Goal: Task Accomplishment & Management: Manage account settings

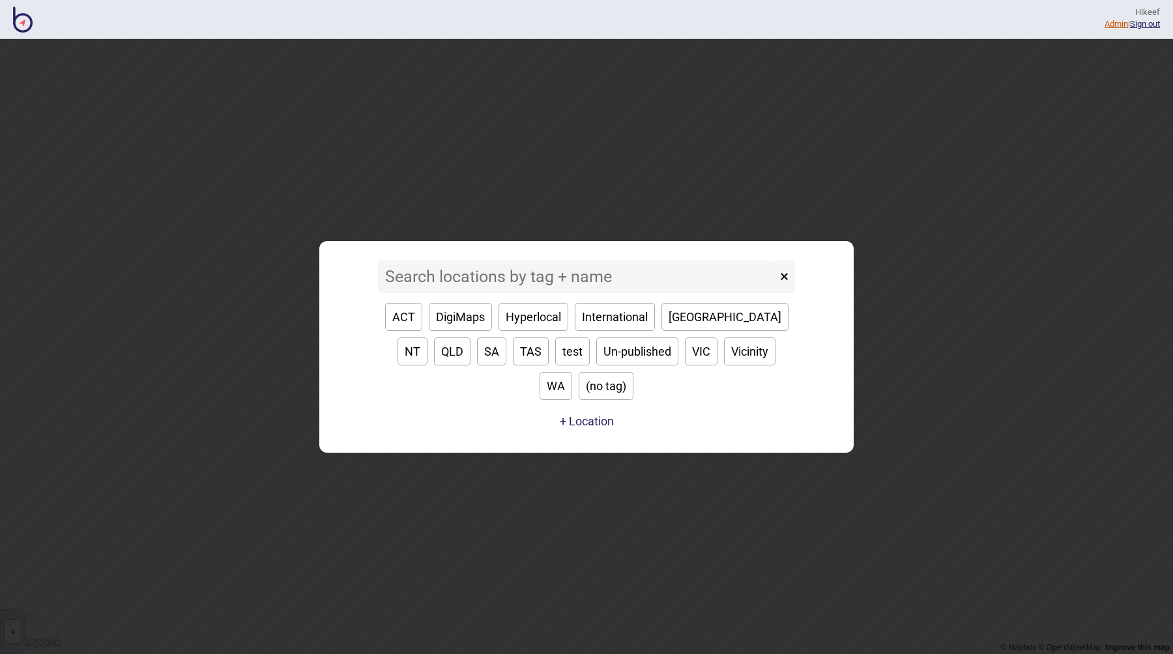
click at [1108, 25] on link "Admin" at bounding box center [1115, 24] width 23 height 10
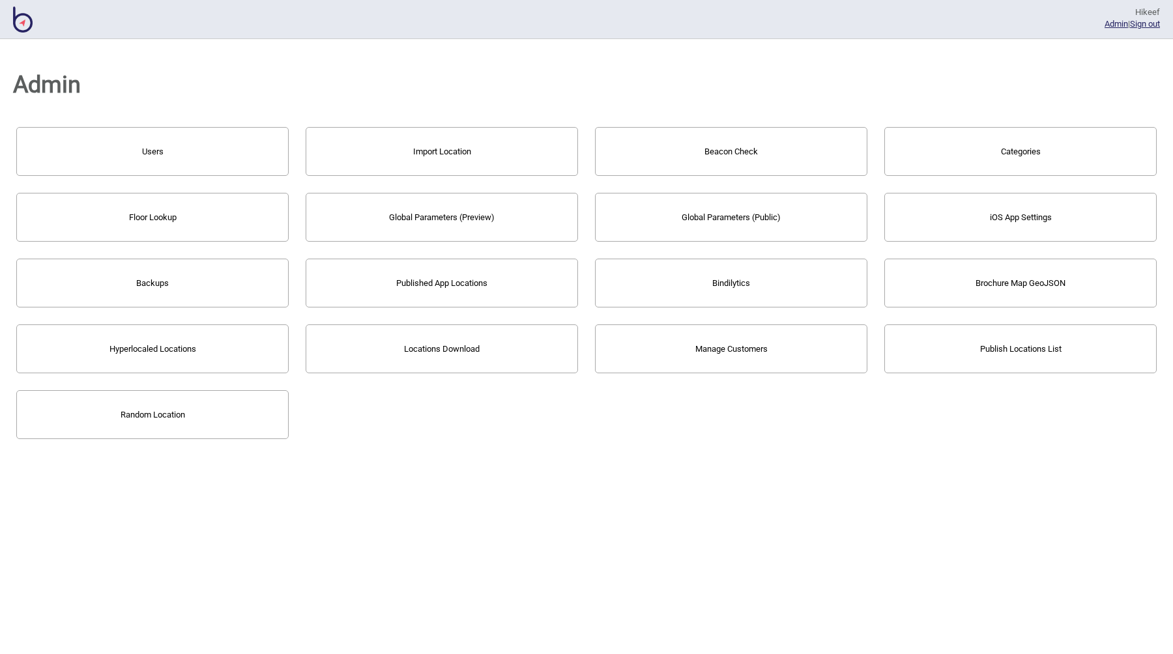
click at [751, 440] on div "Users Import Location Beacon Check Categories Floor Lookup Global Parameters (P…" at bounding box center [586, 283] width 1147 height 319
click at [433, 355] on button "Locations Download" at bounding box center [442, 348] width 272 height 49
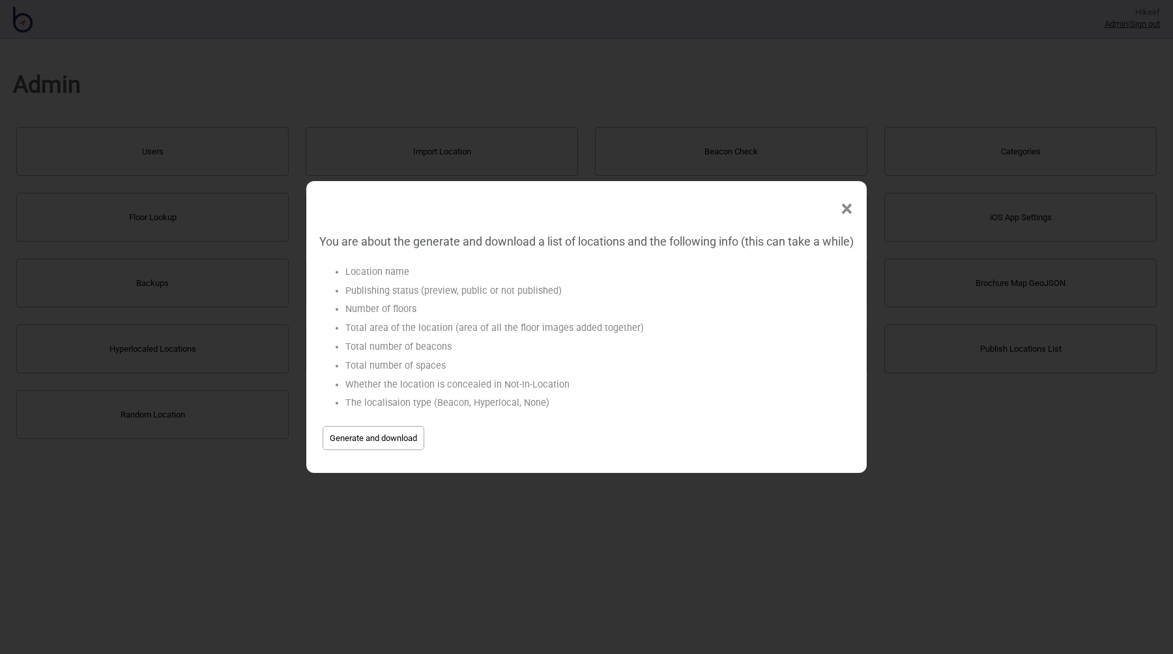
click at [490, 523] on div "× You are about the generate and download a list of locations and the following…" at bounding box center [586, 327] width 1173 height 654
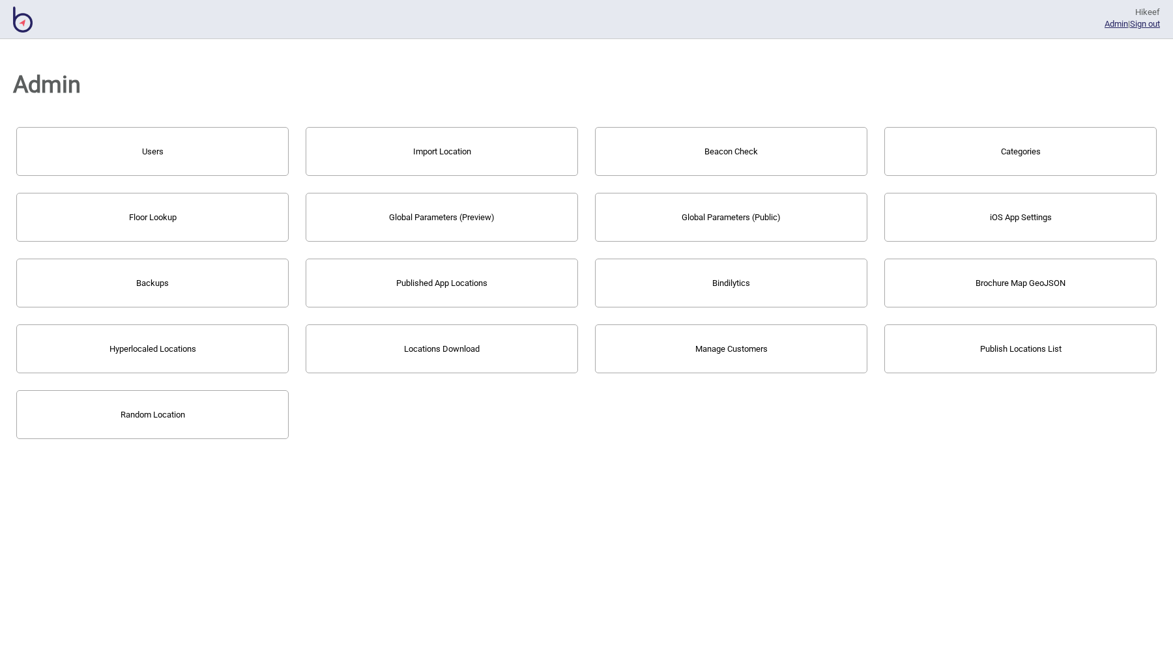
click at [463, 475] on div "Admin Users Import Location Beacon Check Categories Floor Lookup Global Paramet…" at bounding box center [586, 346] width 1173 height 615
click at [518, 498] on div "Admin Users Import Location Beacon Check Categories Floor Lookup Global Paramet…" at bounding box center [586, 346] width 1173 height 615
click at [452, 336] on button "Locations Download" at bounding box center [442, 348] width 272 height 49
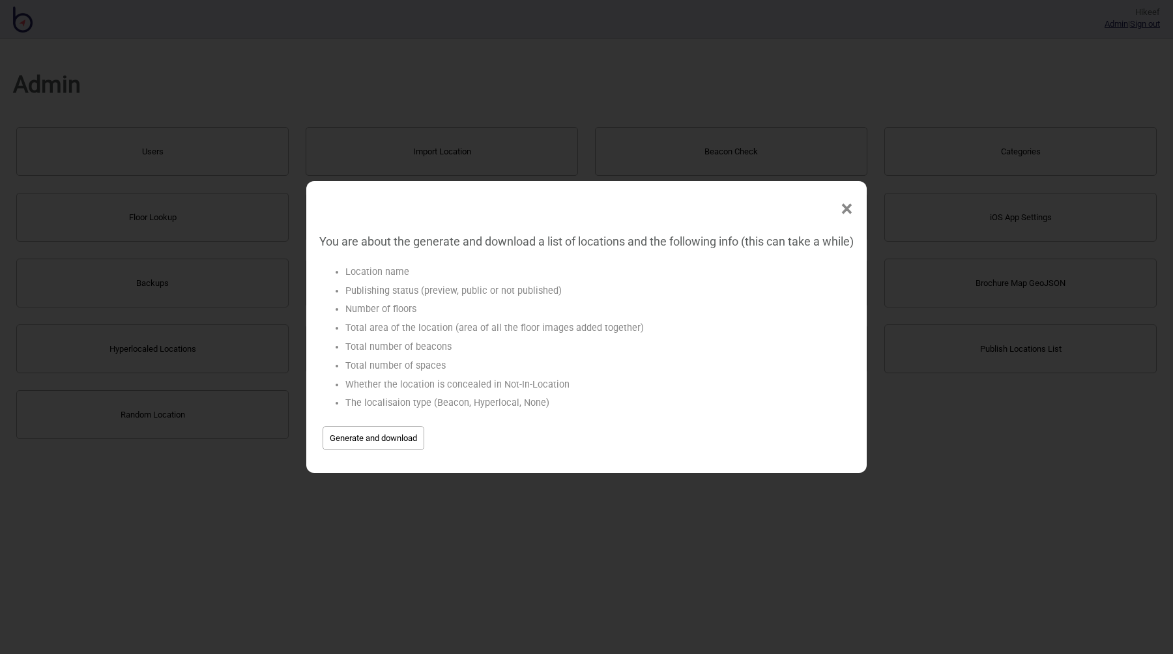
click at [400, 423] on span "Generate and download" at bounding box center [586, 438] width 534 height 31
click at [401, 440] on button "Generate and download" at bounding box center [374, 438] width 102 height 24
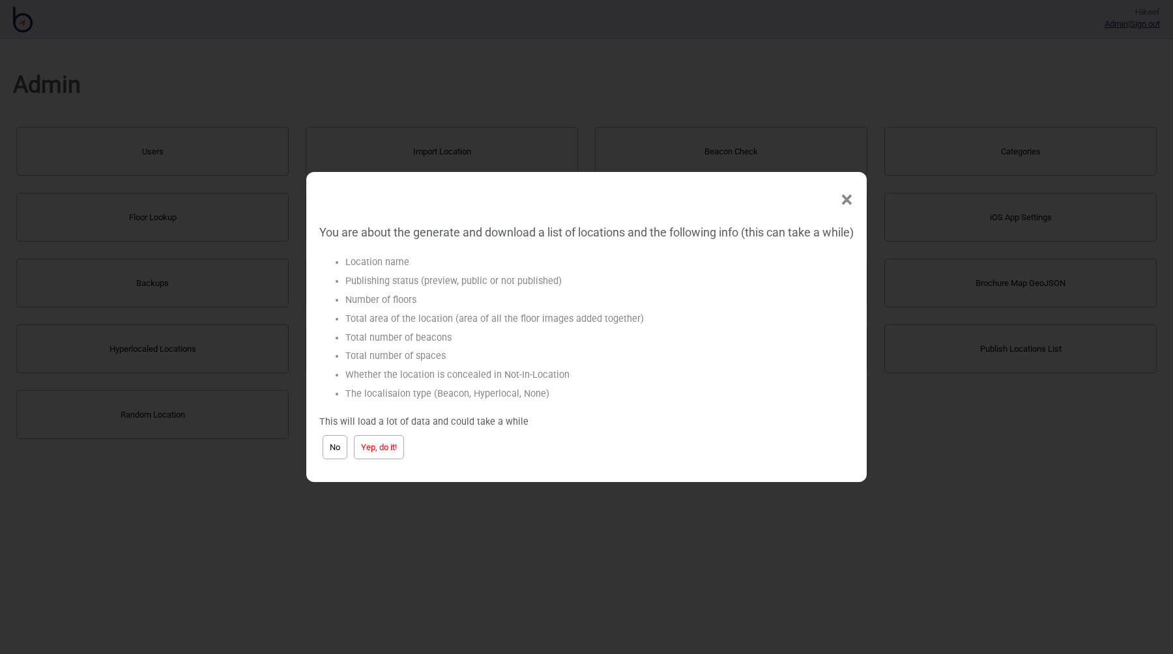
click at [369, 443] on button "Yep, do it!" at bounding box center [379, 447] width 50 height 24
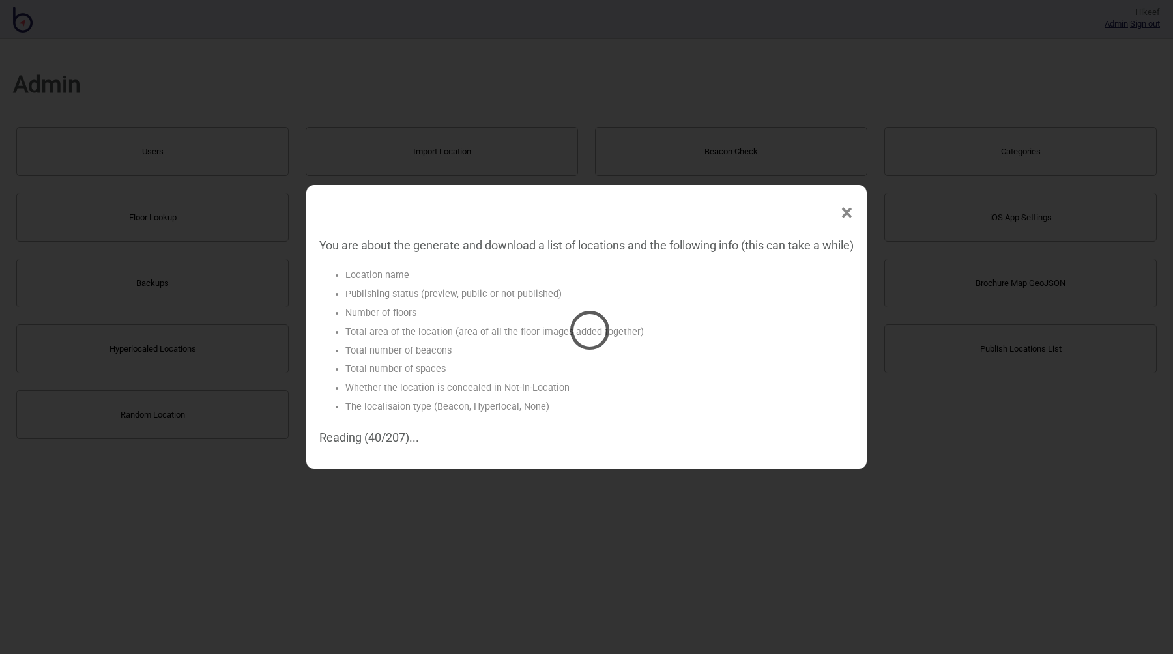
click at [435, 354] on div at bounding box center [586, 327] width 1173 height 654
click at [429, 353] on div at bounding box center [586, 327] width 1173 height 654
drag, startPoint x: 369, startPoint y: 248, endPoint x: 561, endPoint y: 250, distance: 191.5
click at [561, 250] on div at bounding box center [586, 327] width 1173 height 654
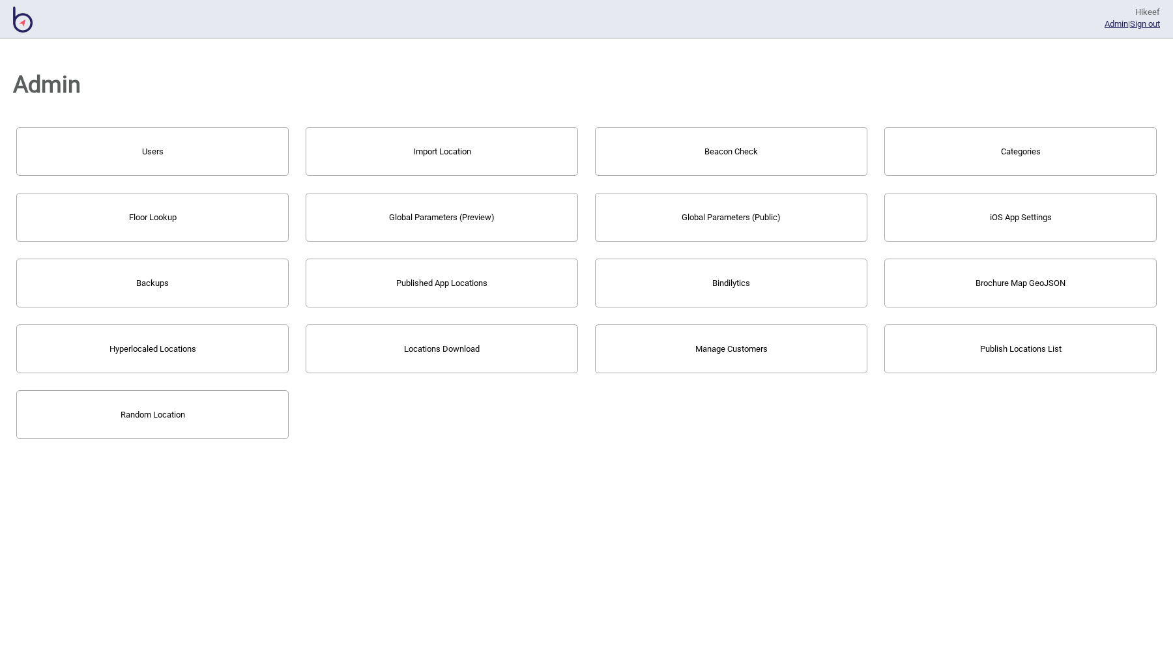
click at [496, 412] on div "Users Import Location Beacon Check Categories Floor Lookup Global Parameters (P…" at bounding box center [586, 283] width 1147 height 319
click at [509, 487] on div "Admin Users Import Location Beacon Check Categories Floor Lookup Global Paramet…" at bounding box center [586, 346] width 1173 height 615
click at [434, 349] on button "Locations Download" at bounding box center [442, 348] width 272 height 49
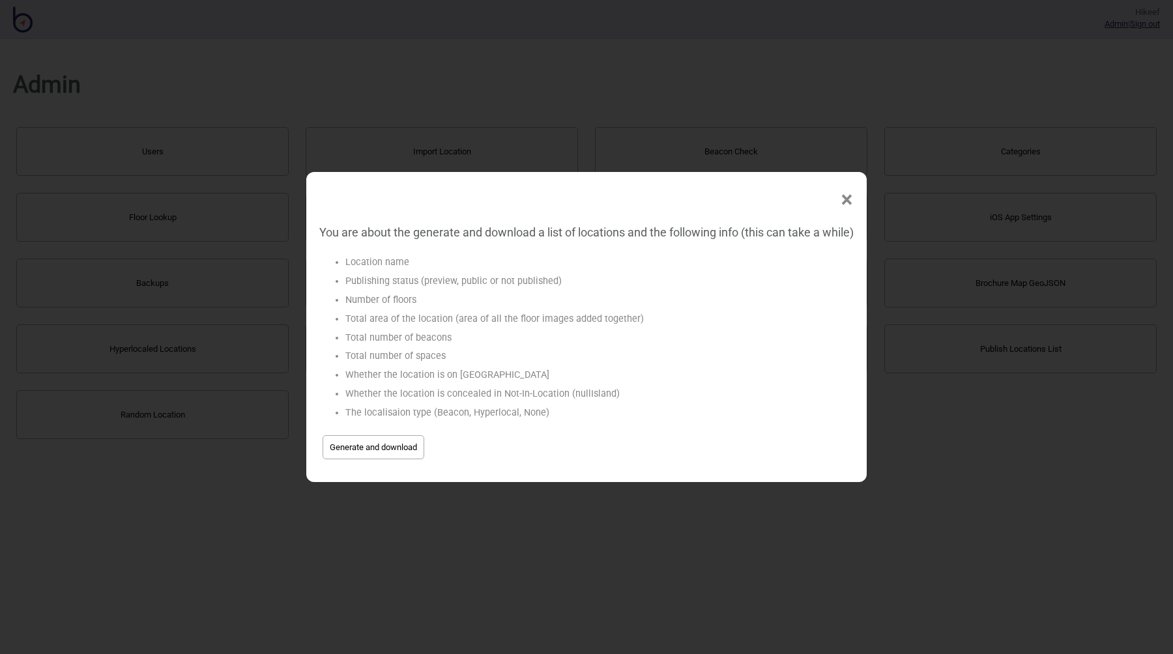
click at [383, 442] on button "Generate and download" at bounding box center [374, 447] width 102 height 24
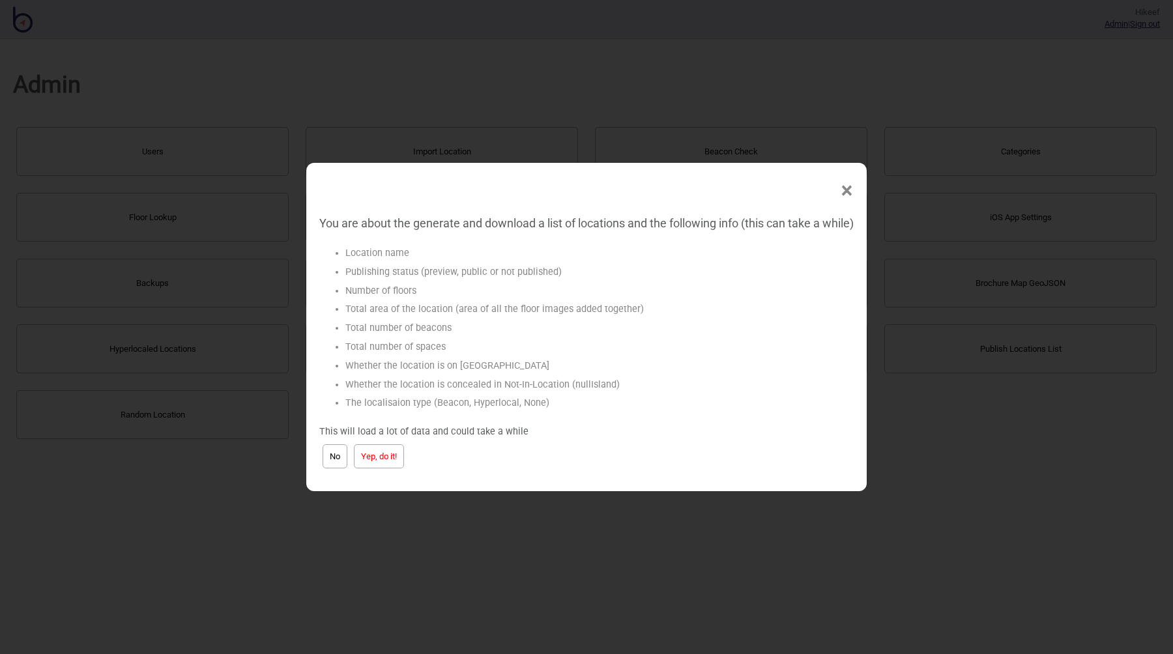
click at [368, 453] on button "Yep, do it!" at bounding box center [379, 456] width 50 height 24
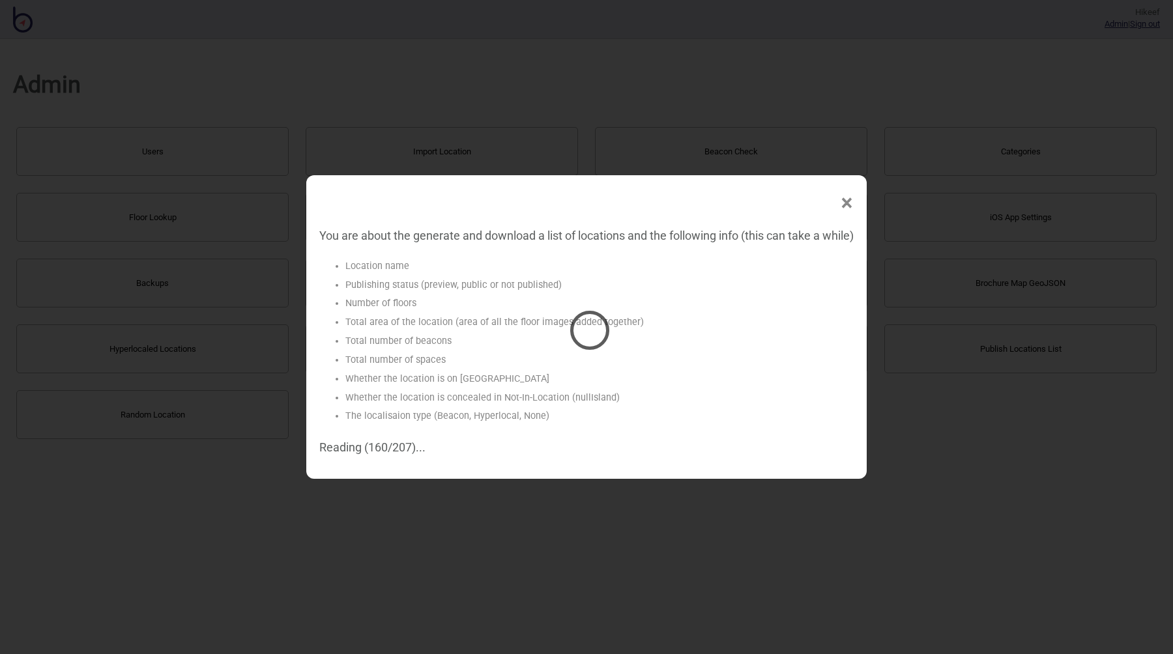
click at [444, 284] on div at bounding box center [586, 327] width 1173 height 654
click at [692, 338] on div at bounding box center [586, 327] width 1173 height 654
click at [624, 386] on div at bounding box center [586, 327] width 1173 height 654
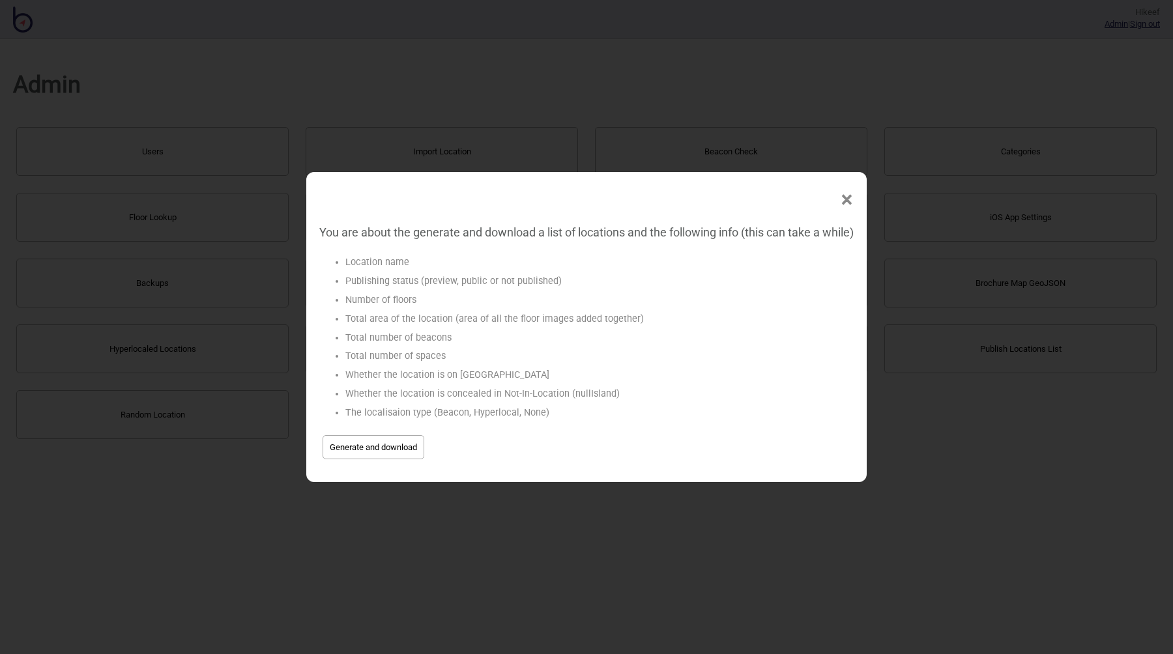
click at [628, 416] on li "The localisaion type (Beacon, Hyperlocal, None)" at bounding box center [599, 413] width 508 height 19
click at [238, 155] on div "× You are about the generate and download a list of locations and the following…" at bounding box center [586, 327] width 1173 height 654
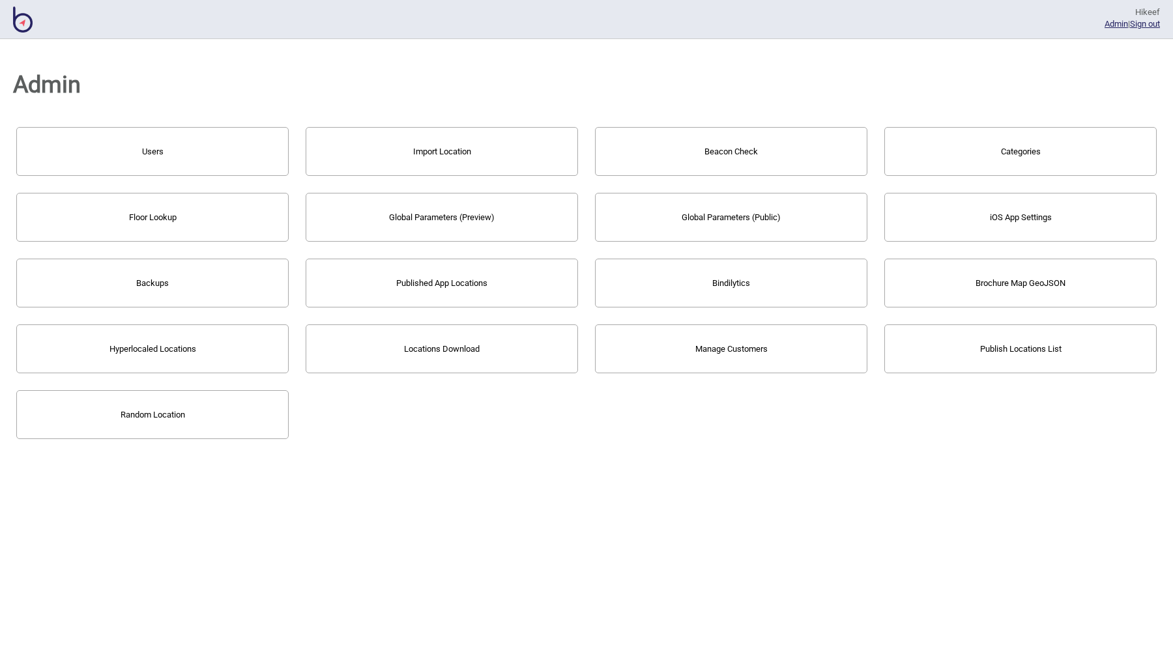
click at [22, 11] on img at bounding box center [23, 20] width 20 height 26
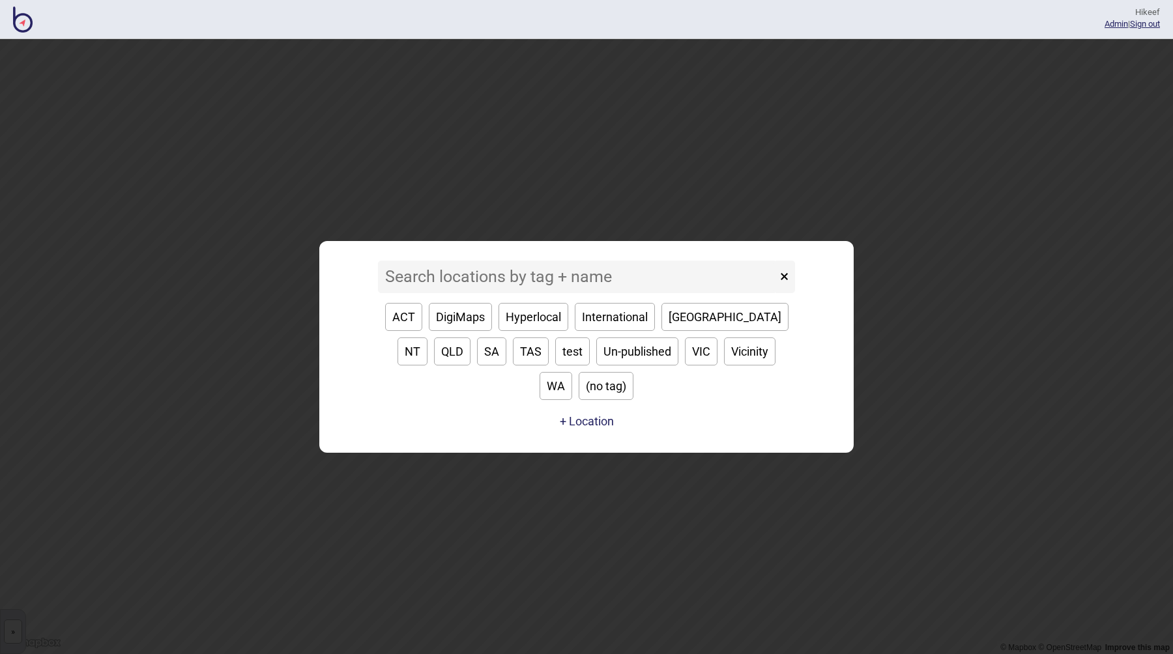
click at [540, 293] on input at bounding box center [577, 277] width 399 height 33
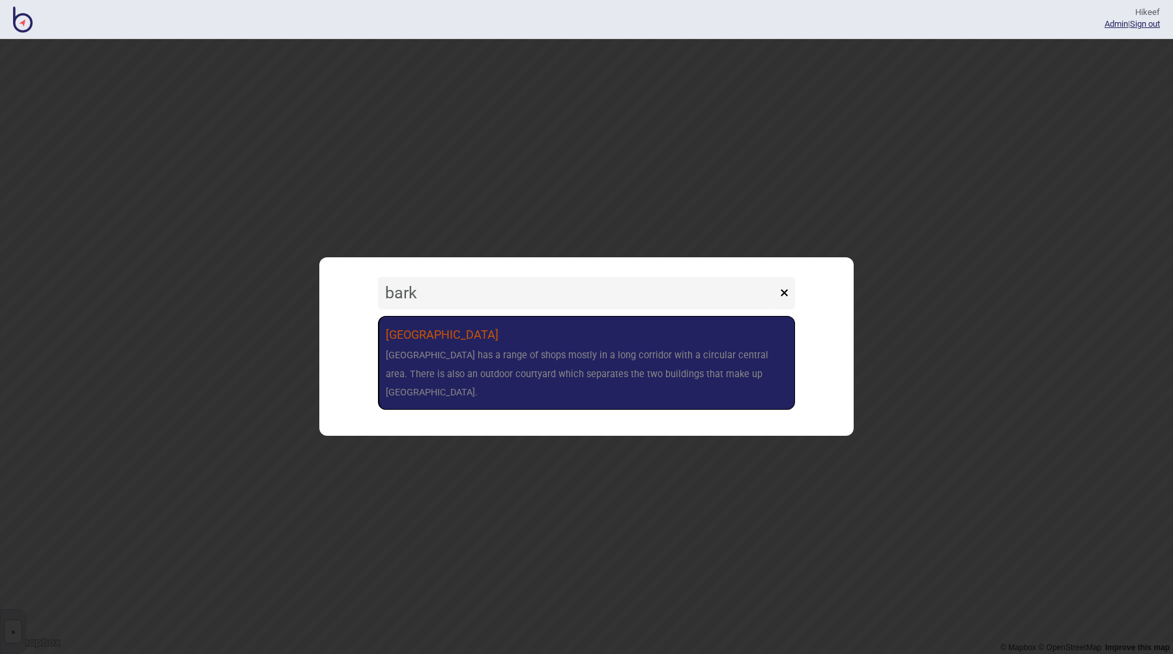
type input "bark"
click at [607, 398] on link "Barkly Square Brunswick Barkly Square has a range of shops mostly in a long cor…" at bounding box center [586, 363] width 417 height 94
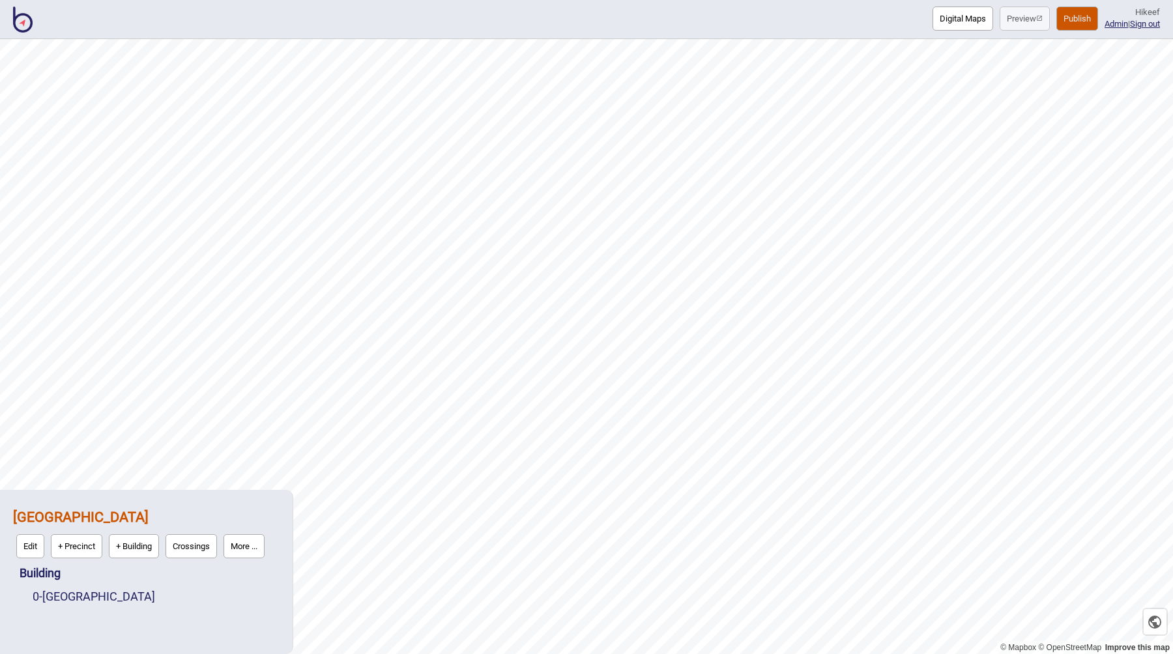
click at [1069, 21] on button "Publish" at bounding box center [1077, 19] width 42 height 24
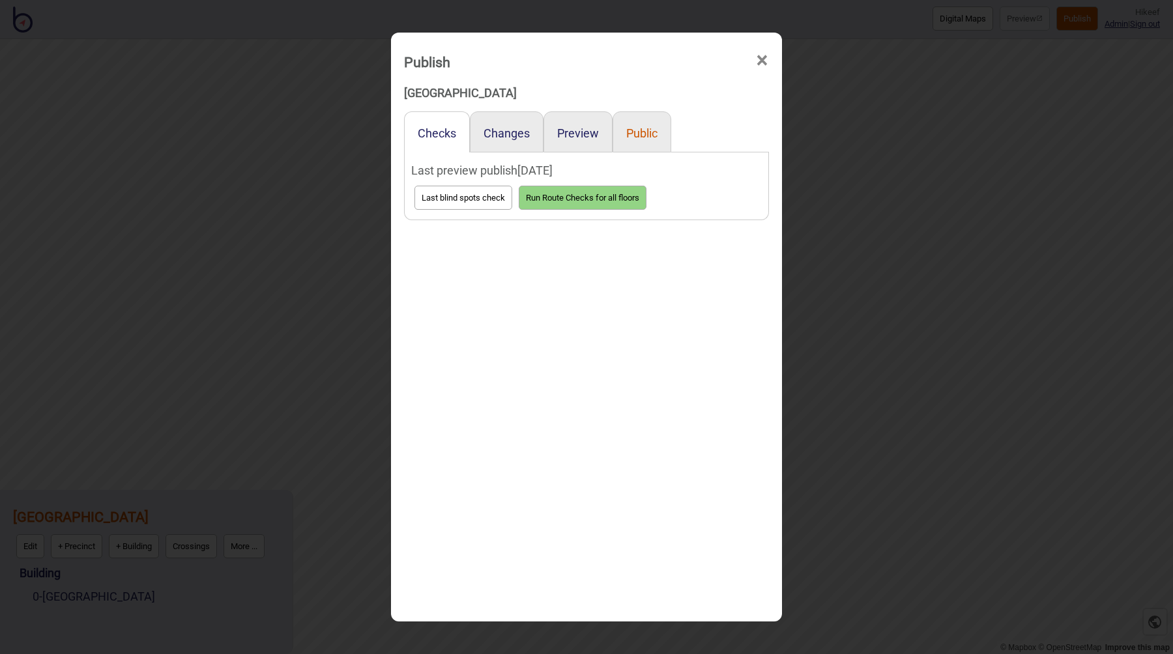
click at [633, 136] on button "Public" at bounding box center [641, 133] width 31 height 14
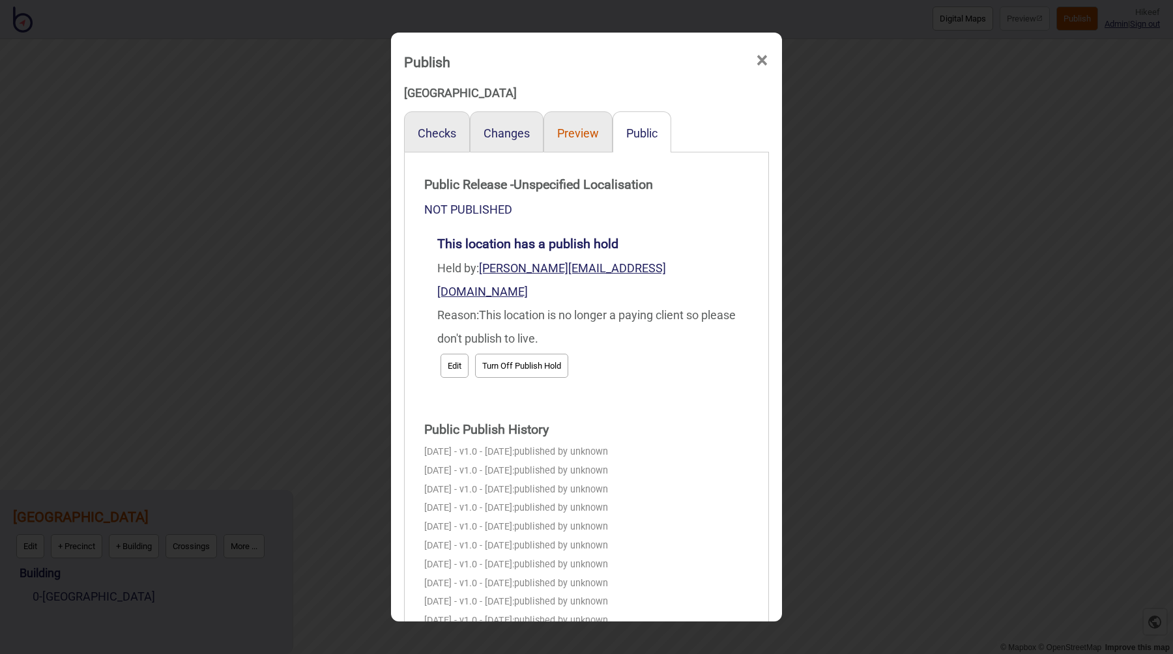
click at [588, 137] on button "Preview" at bounding box center [578, 133] width 42 height 14
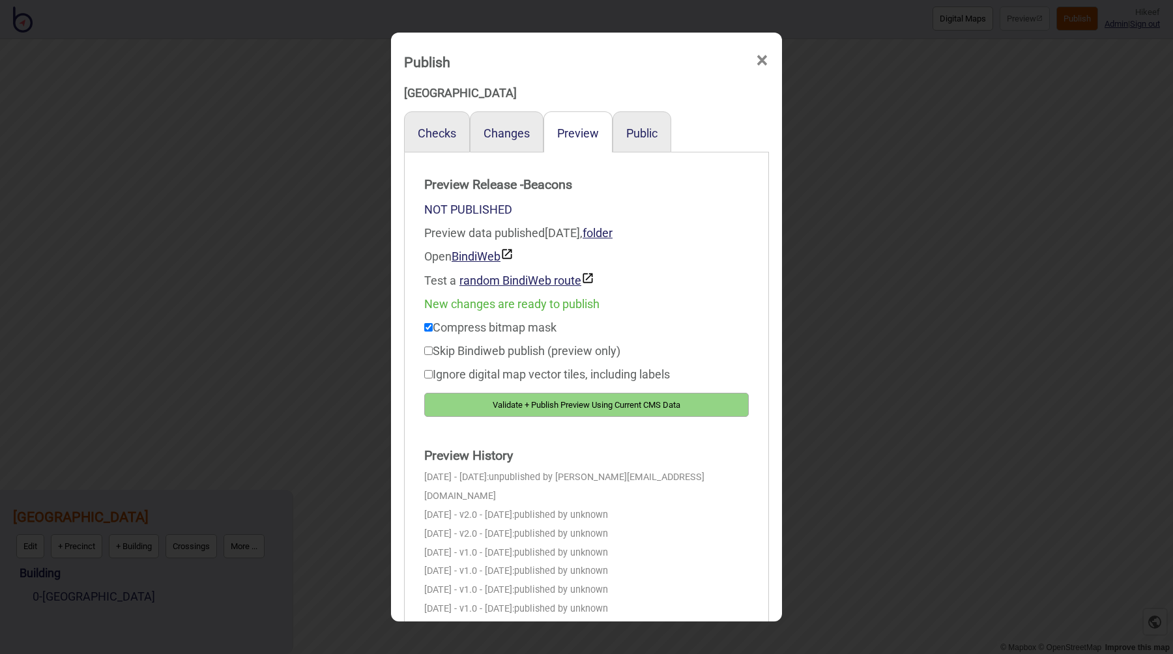
click at [345, 276] on div "Publish × Barkly Square Brunswick Checks Changes Preview Public Preview Release…" at bounding box center [586, 327] width 1173 height 654
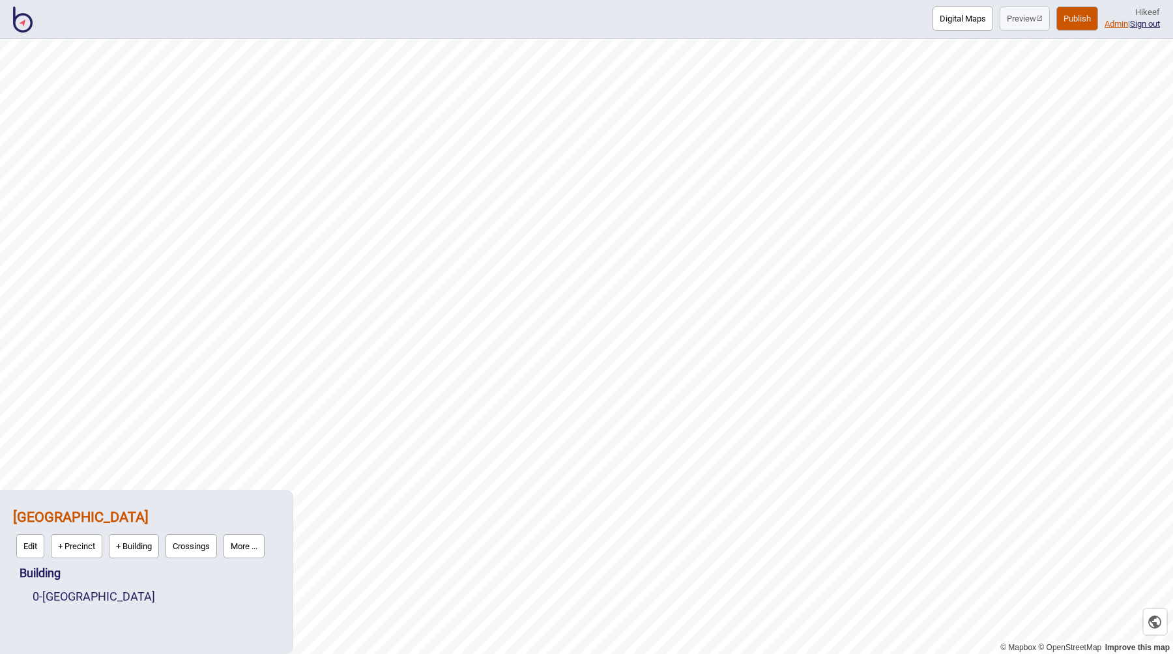
click at [1115, 23] on link "Admin" at bounding box center [1115, 24] width 23 height 10
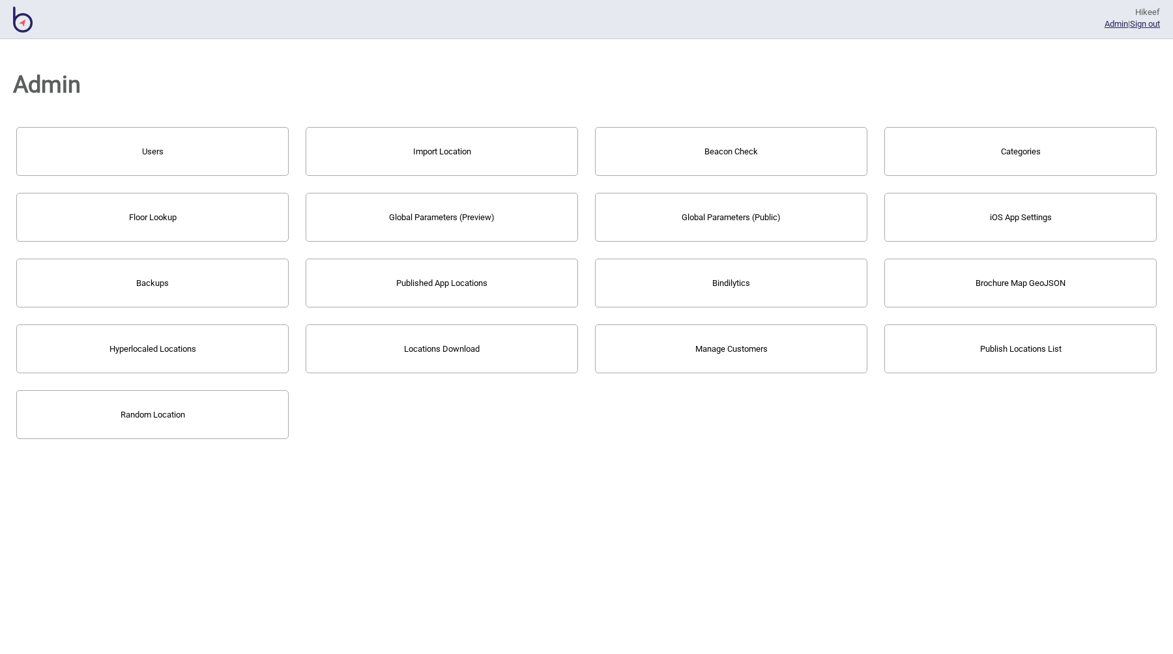
click at [452, 469] on div "Admin Users Import Location Beacon Check Categories Floor Lookup Global Paramet…" at bounding box center [586, 346] width 1173 height 615
click at [594, 458] on div "Admin Users Import Location Beacon Check Categories Floor Lookup Global Paramet…" at bounding box center [586, 346] width 1173 height 615
click at [474, 344] on button "Locations Download" at bounding box center [442, 348] width 272 height 49
click at [462, 288] on button "Published App Locations" at bounding box center [442, 283] width 272 height 49
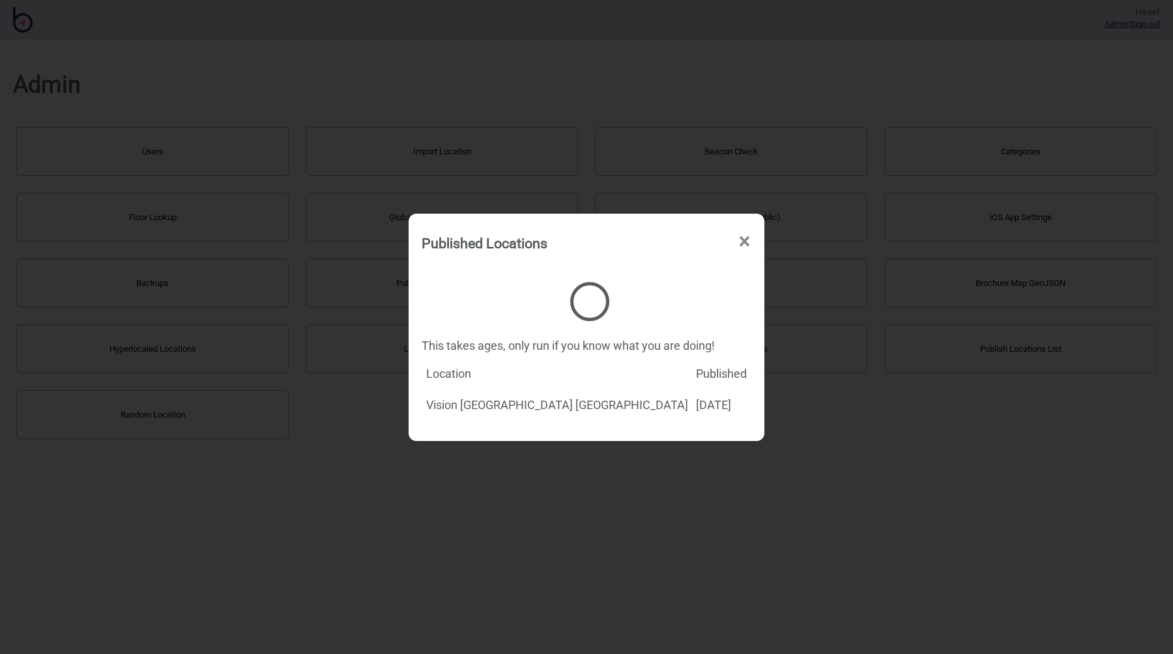
click at [562, 322] on div "This takes ages, only run if you know what you are doing! Location Published Vi…" at bounding box center [586, 346] width 343 height 175
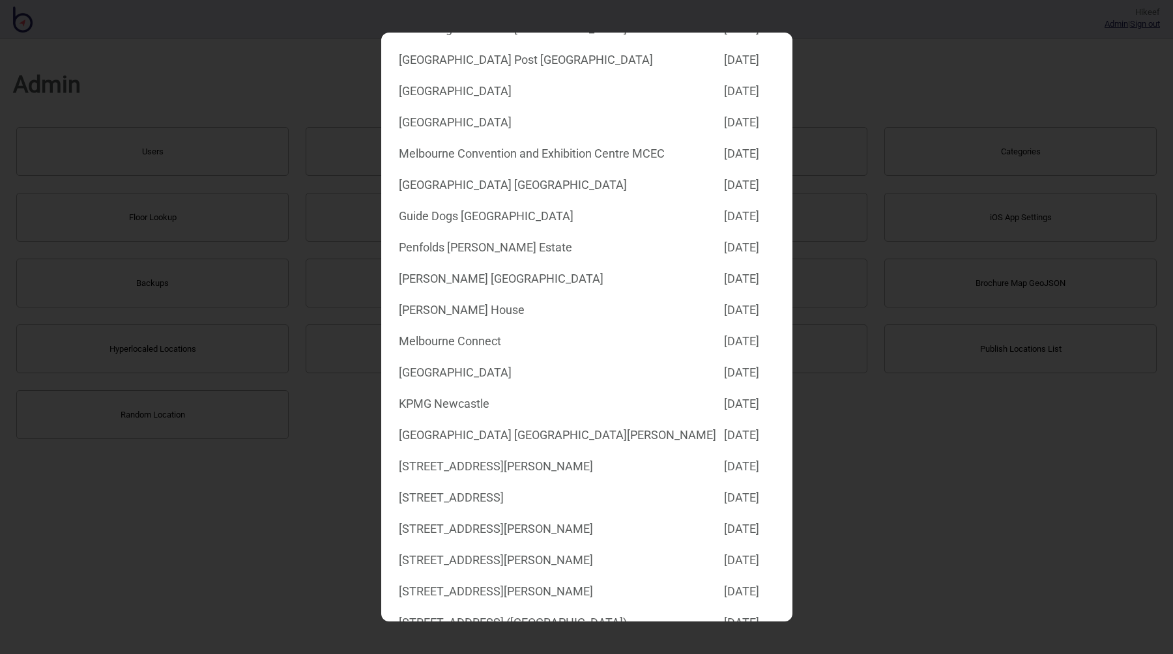
scroll to position [603, 0]
click at [564, 243] on td "Penfolds Magill Estate" at bounding box center [557, 245] width 324 height 30
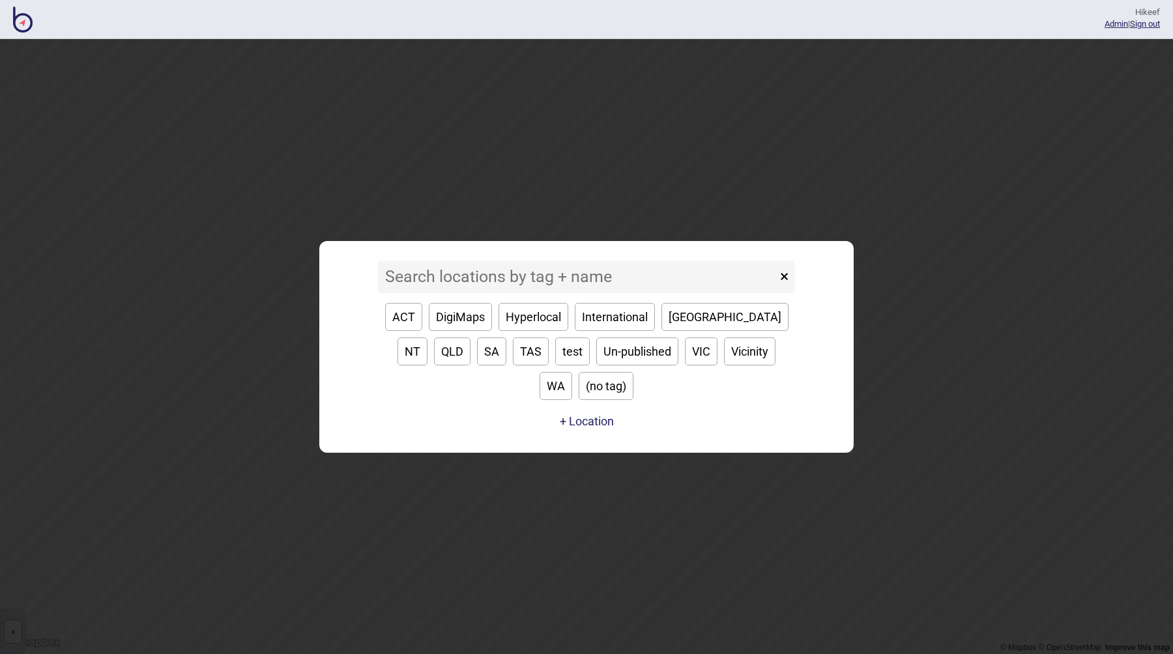
click at [509, 293] on input at bounding box center [577, 277] width 399 height 33
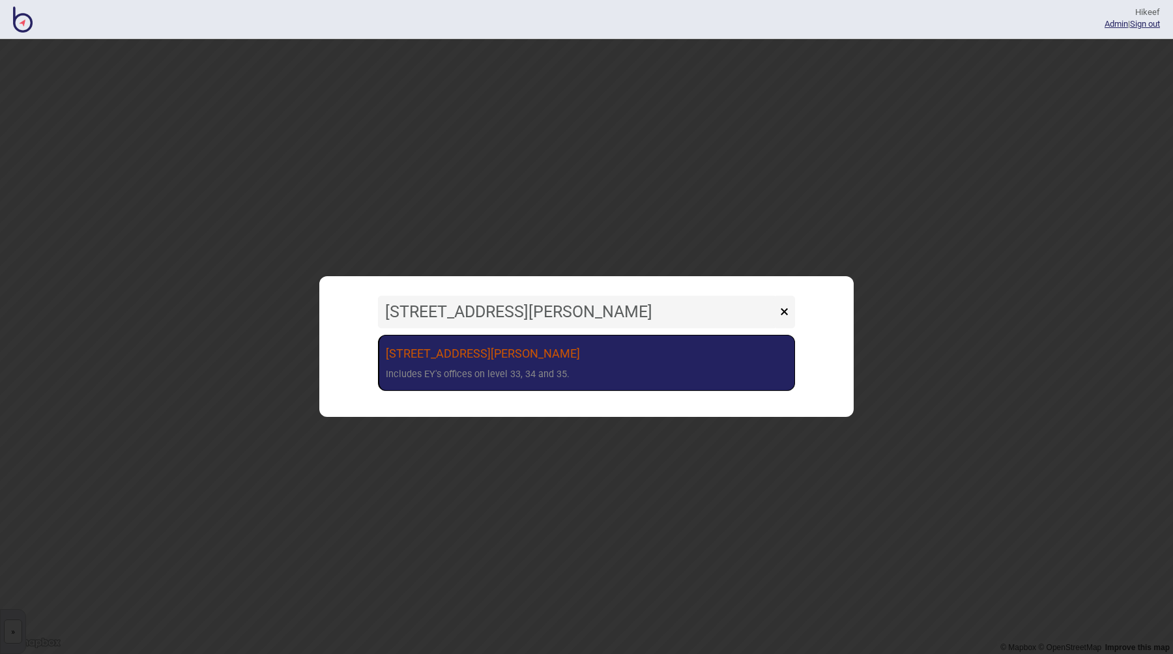
type input "[STREET_ADDRESS][PERSON_NAME]"
click at [497, 355] on link "[STREET_ADDRESS][PERSON_NAME] Sydney Includes EY's offices on level 33, 34 and …" at bounding box center [586, 363] width 417 height 57
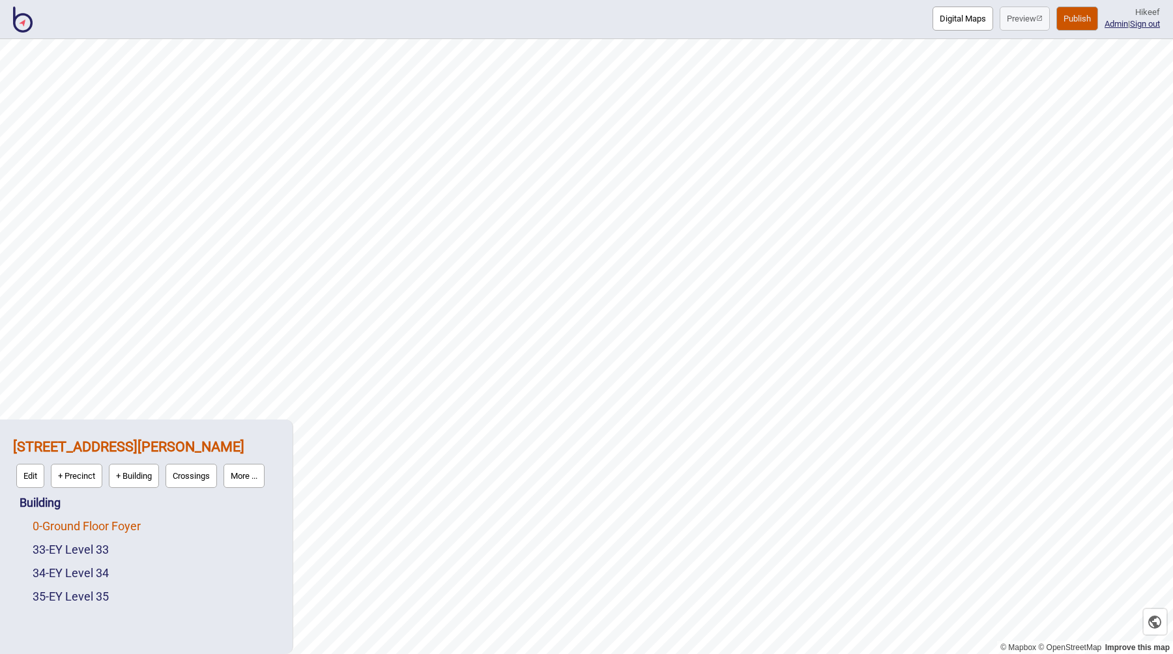
click at [82, 525] on link "0 - Ground Floor Foyer" at bounding box center [87, 526] width 108 height 14
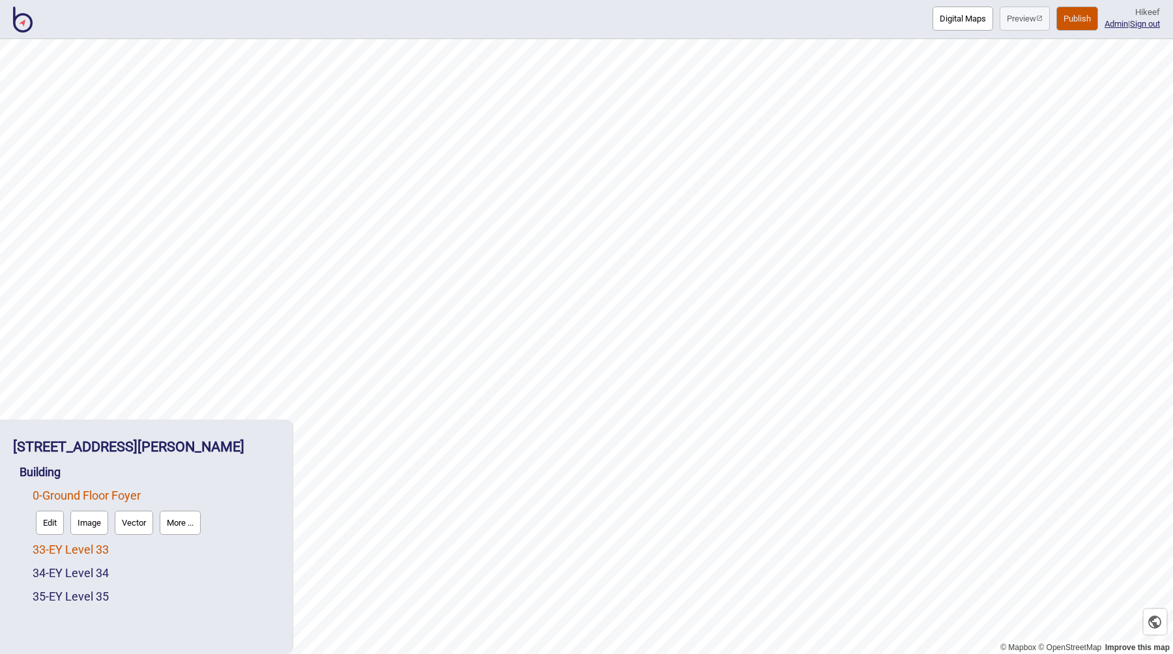
click at [71, 549] on link "33 - EY Level 33" at bounding box center [71, 550] width 76 height 14
click at [76, 571] on link "34 - EY Level 34" at bounding box center [71, 573] width 76 height 14
click at [79, 601] on link "35 - EY Level 35" at bounding box center [71, 597] width 76 height 14
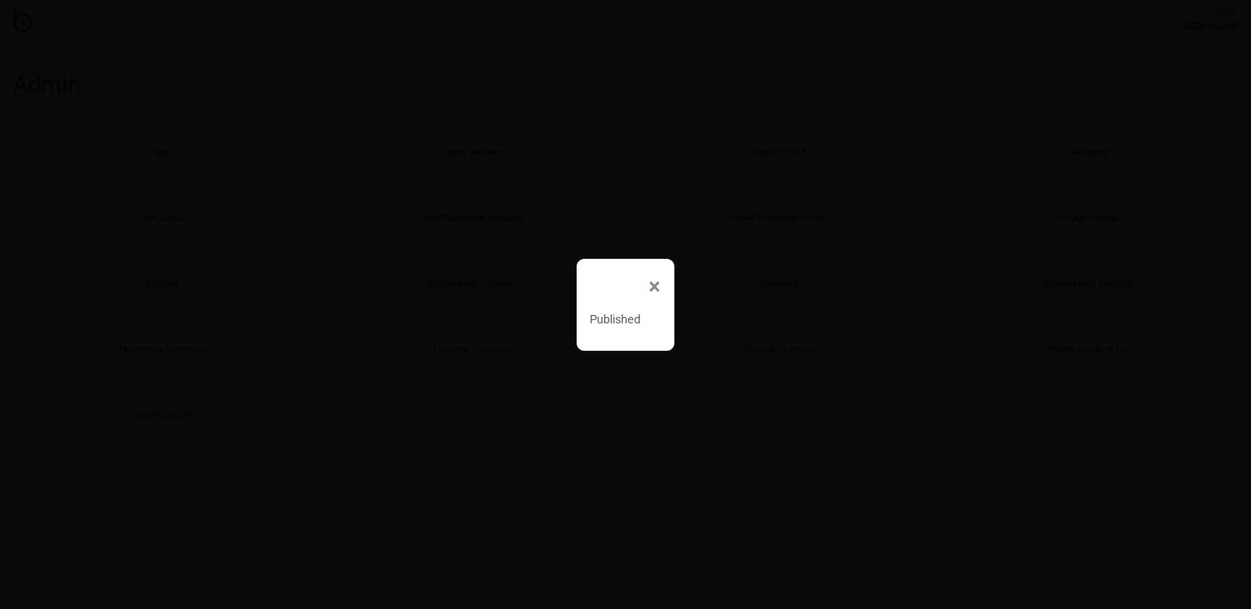
click at [608, 283] on div "×" at bounding box center [625, 284] width 85 height 39
